Goal: Check status: Check status

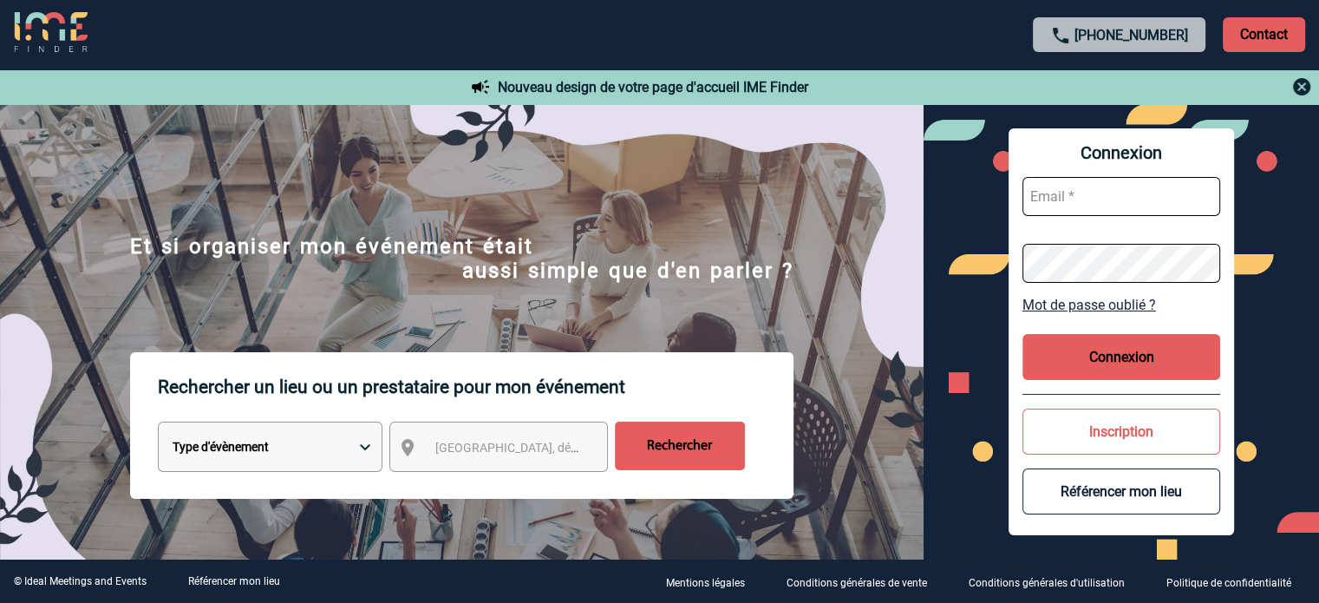
type input "cleborgne@ime-groupe.com"
click at [1085, 363] on button "Connexion" at bounding box center [1121, 357] width 198 height 46
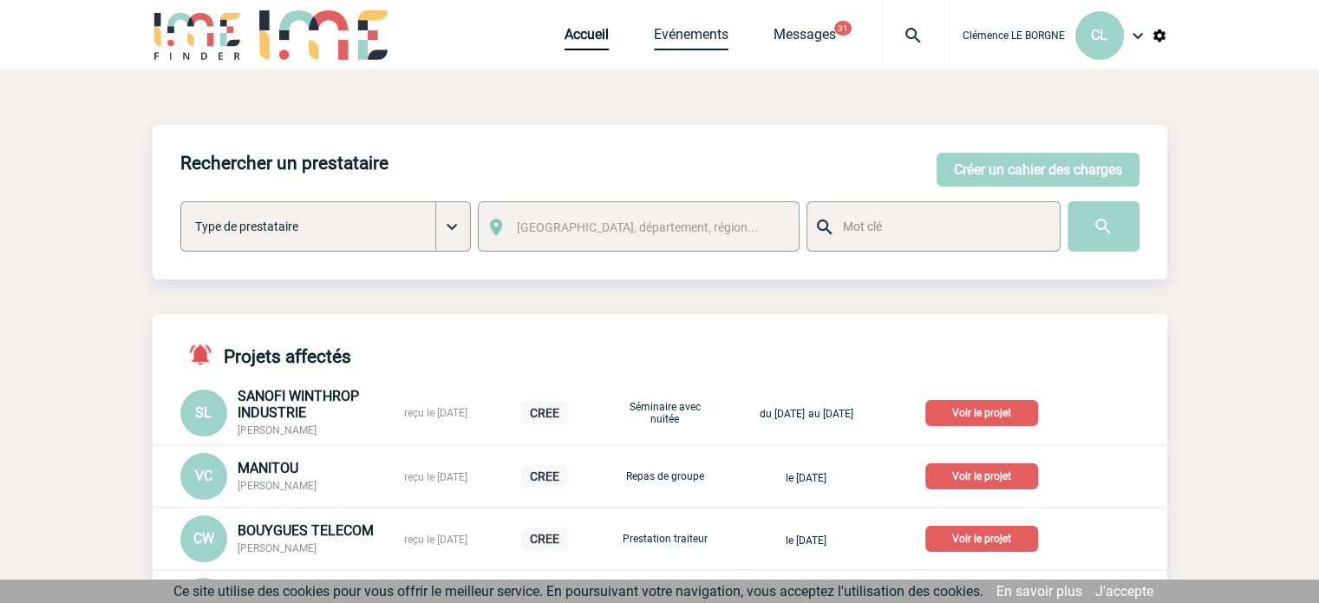
click at [689, 42] on link "Evénements" at bounding box center [691, 38] width 75 height 24
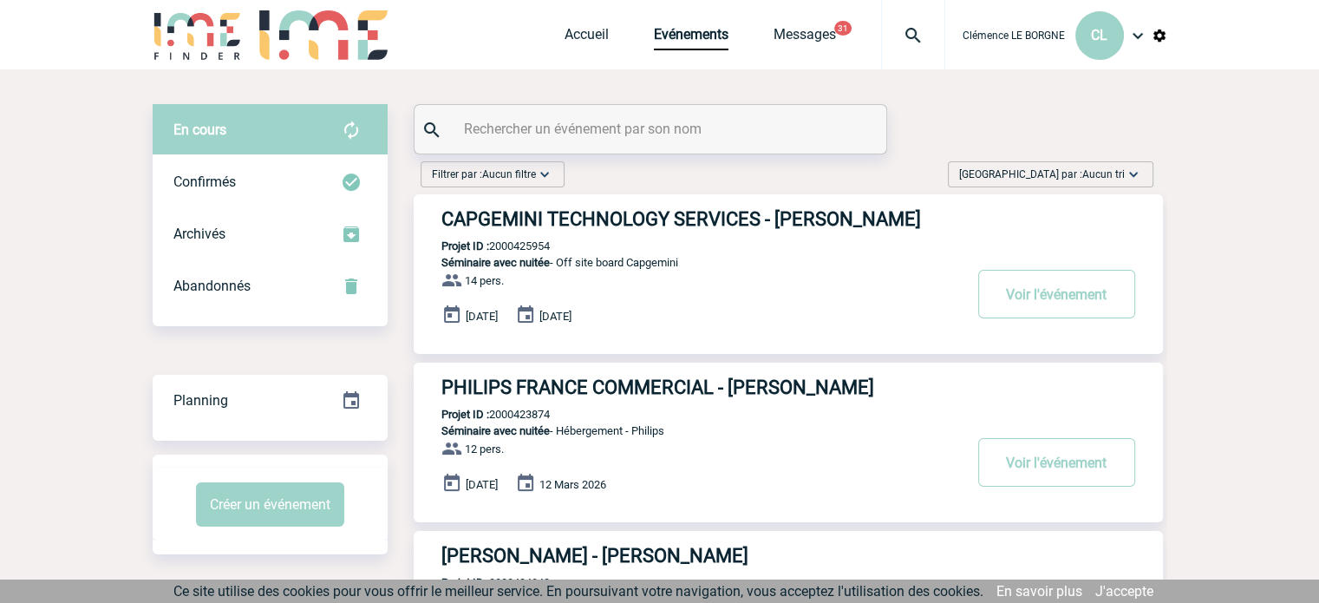
click at [673, 140] on input "text" at bounding box center [653, 128] width 386 height 25
paste input "2000421448"
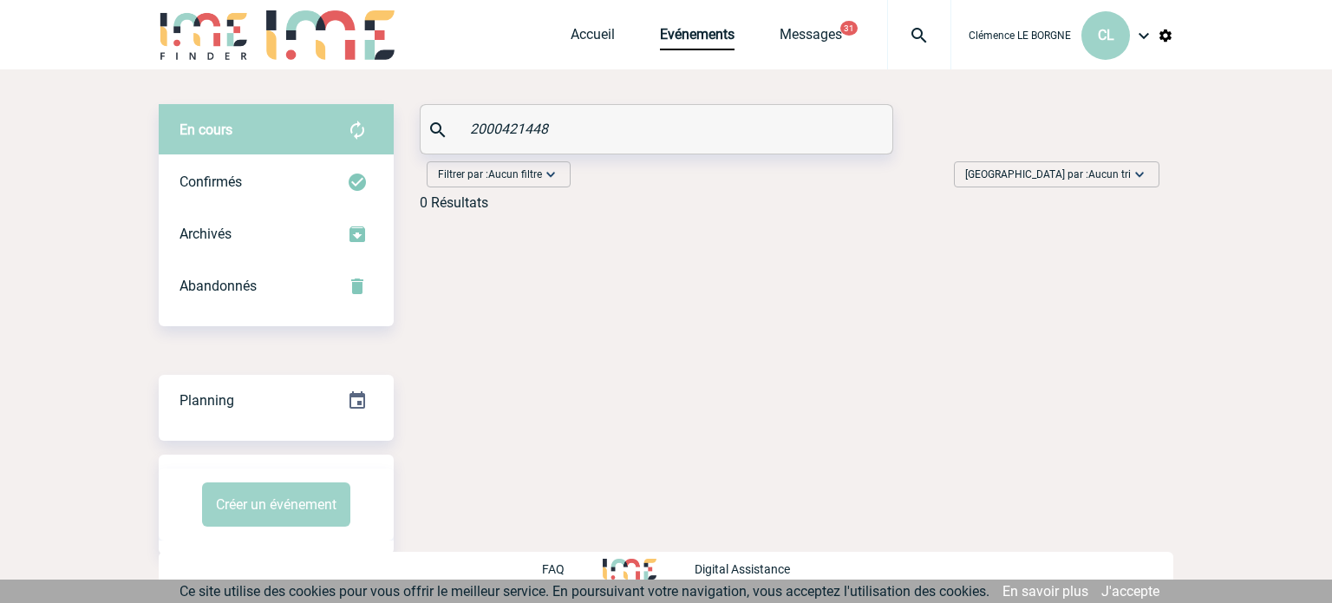
type input "2000421448"
click at [922, 36] on img at bounding box center [919, 35] width 62 height 21
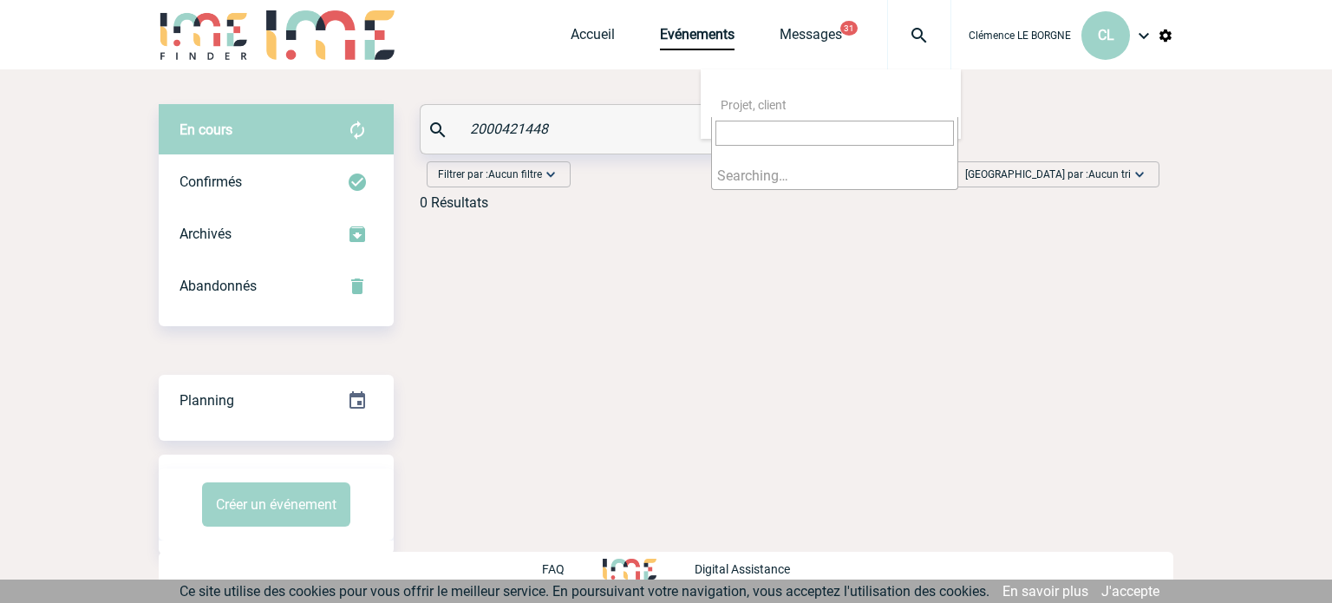
type input "2000421448"
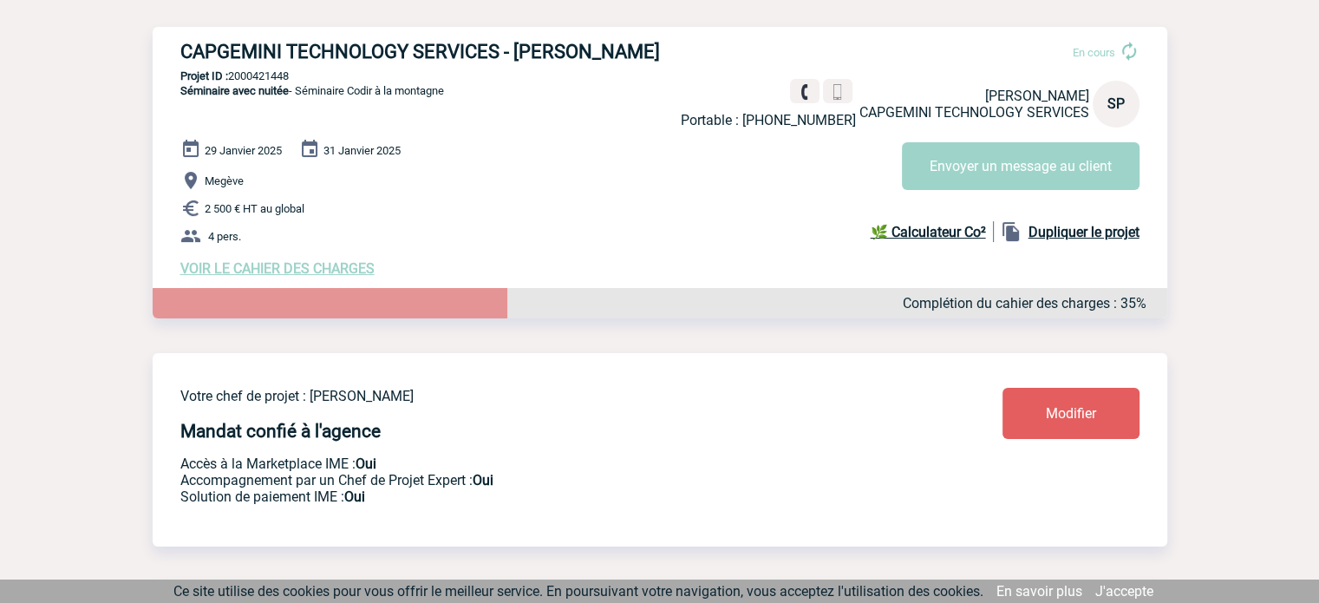
scroll to position [173, 0]
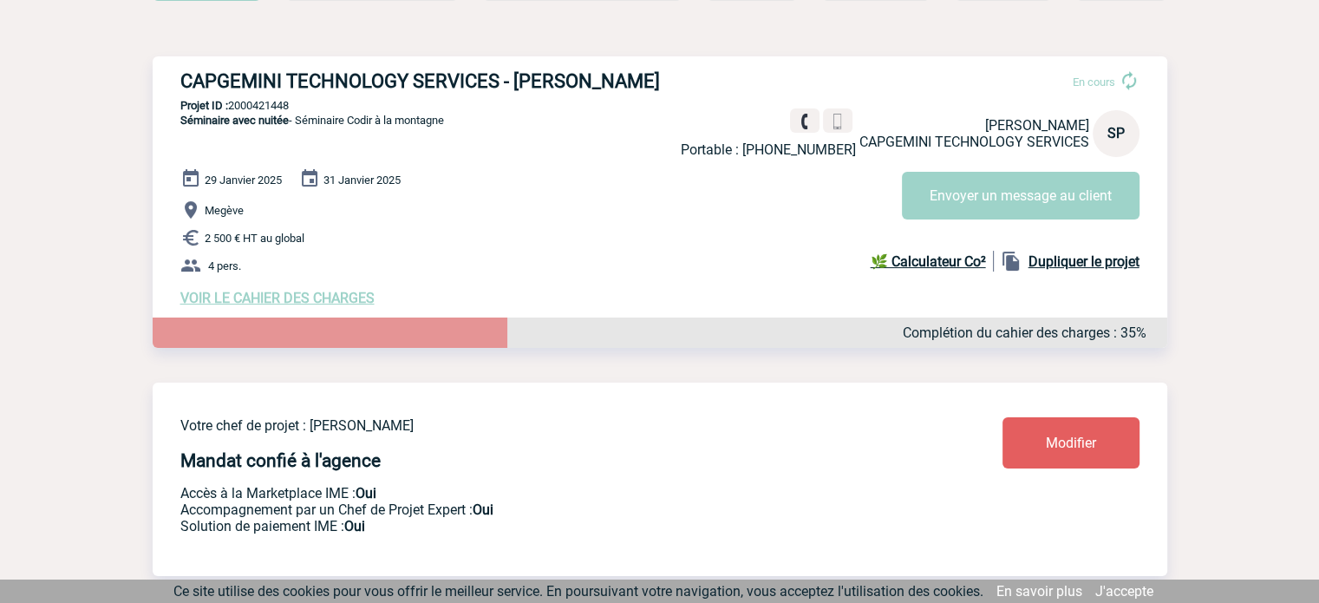
click at [336, 301] on span "VOIR LE CAHIER DES CHARGES" at bounding box center [277, 298] width 194 height 16
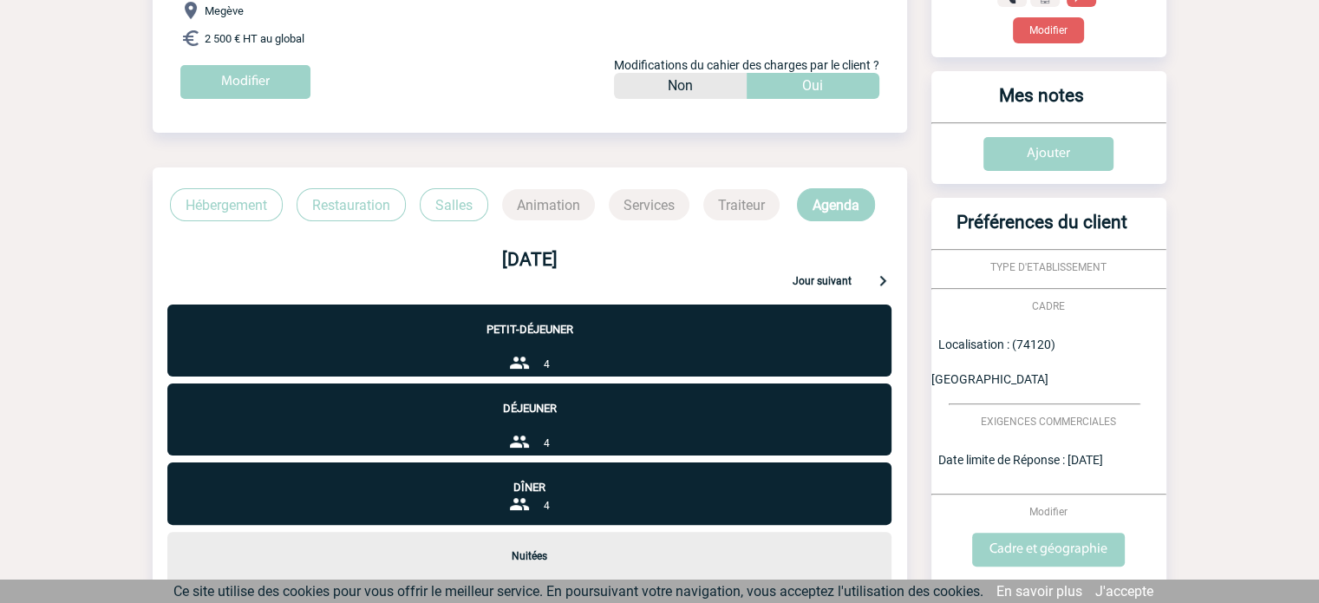
scroll to position [347, 0]
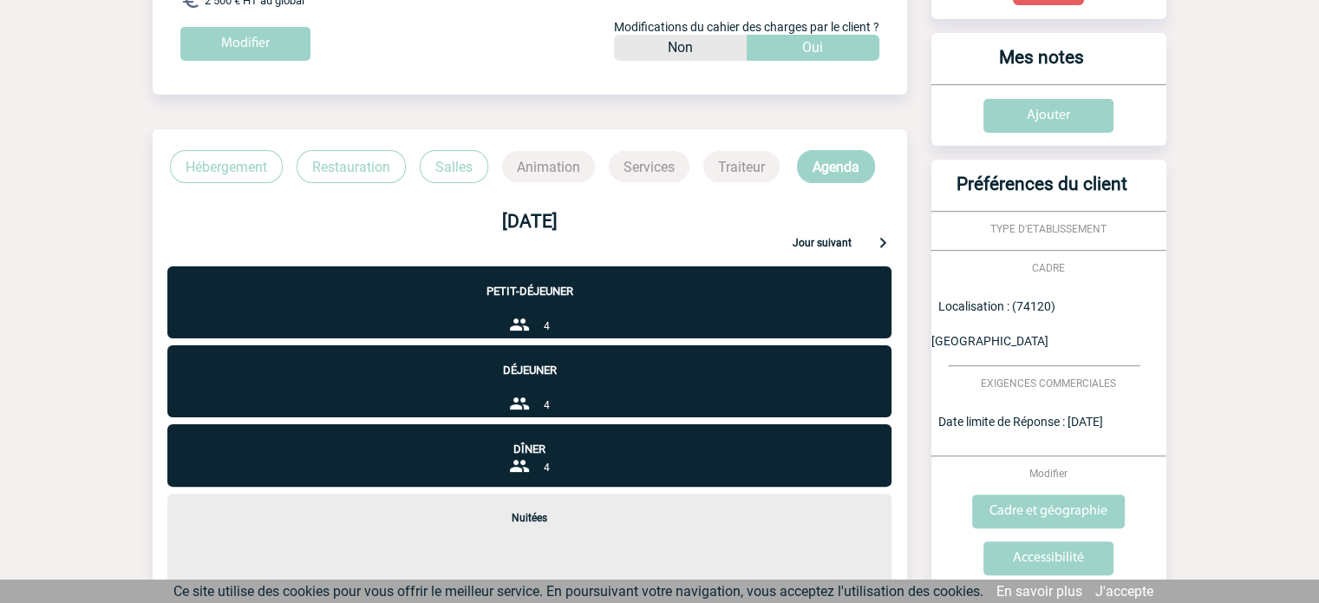
click at [812, 236] on div "Jour suivant" at bounding box center [843, 242] width 101 height 21
click at [854, 241] on div "Jour suivant" at bounding box center [843, 242] width 101 height 21
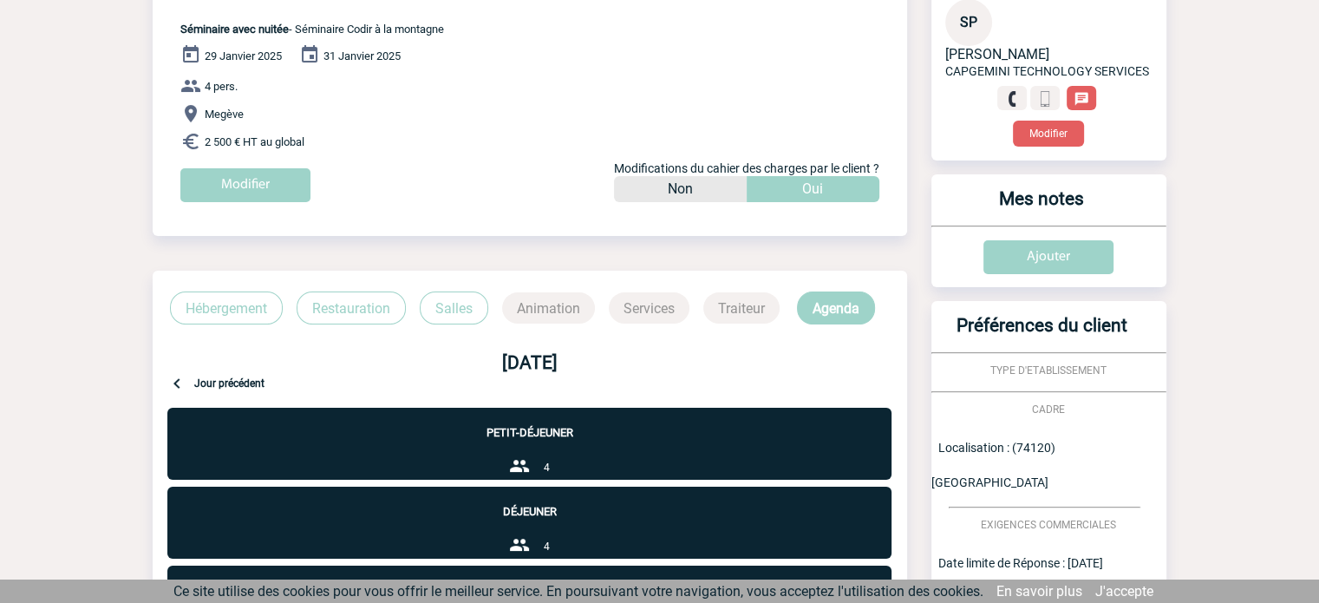
scroll to position [0, 0]
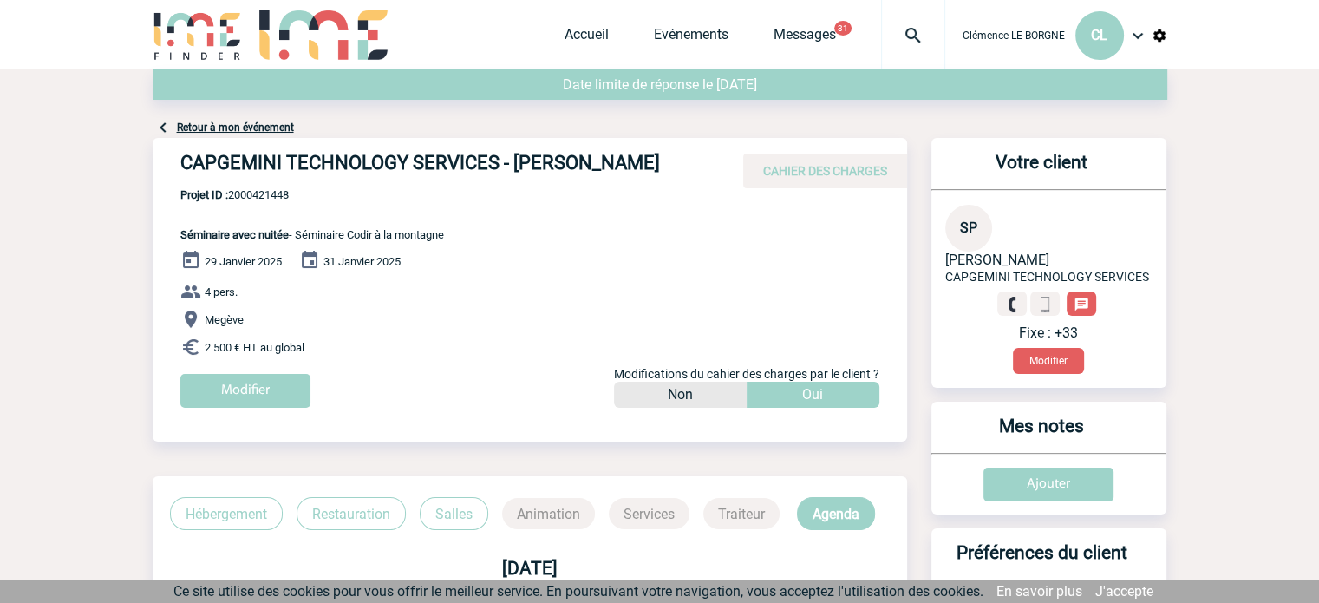
click at [247, 127] on link "Retour à mon événement" at bounding box center [235, 127] width 117 height 12
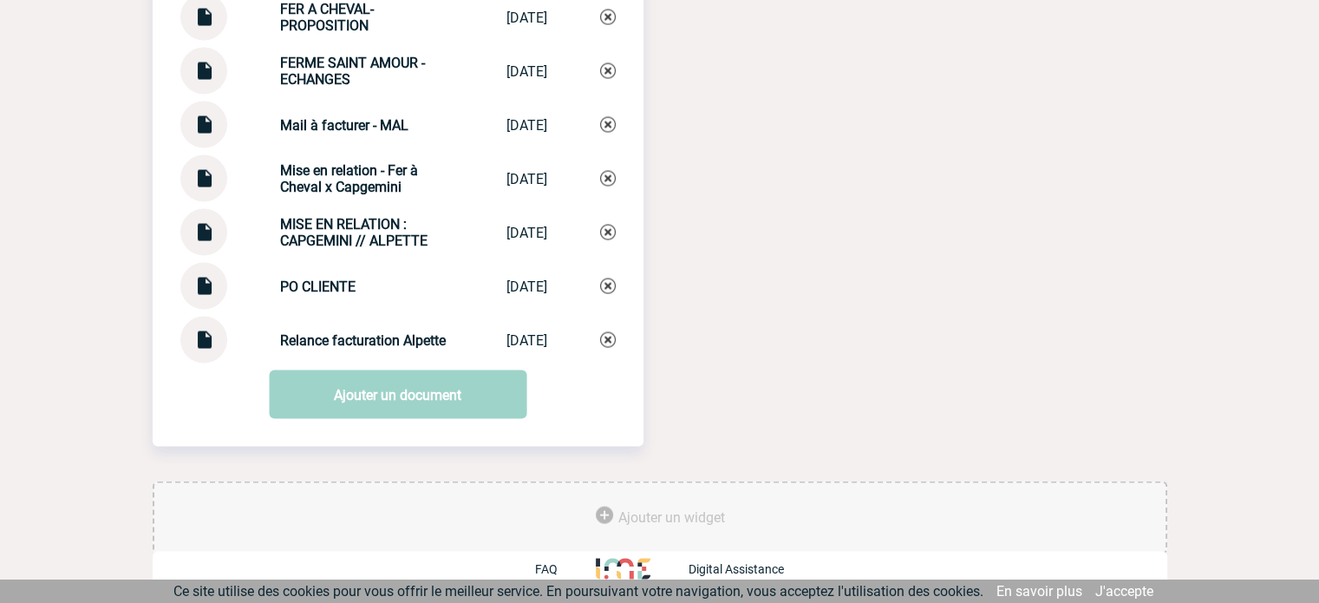
scroll to position [3329, 0]
